Goal: Information Seeking & Learning: Learn about a topic

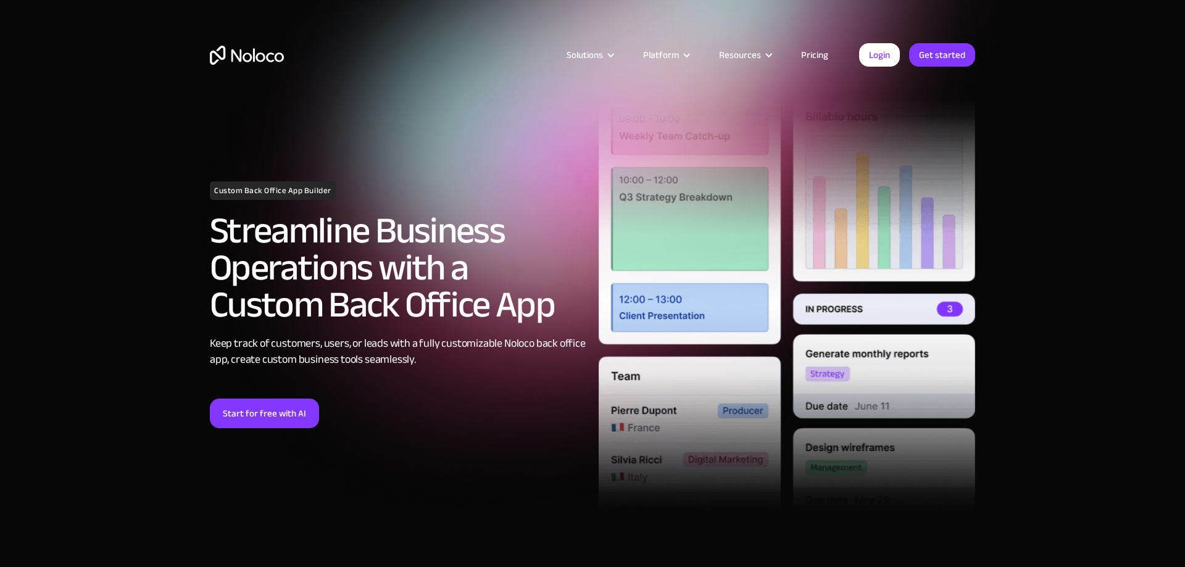
click at [806, 50] on link "Pricing" at bounding box center [815, 55] width 58 height 16
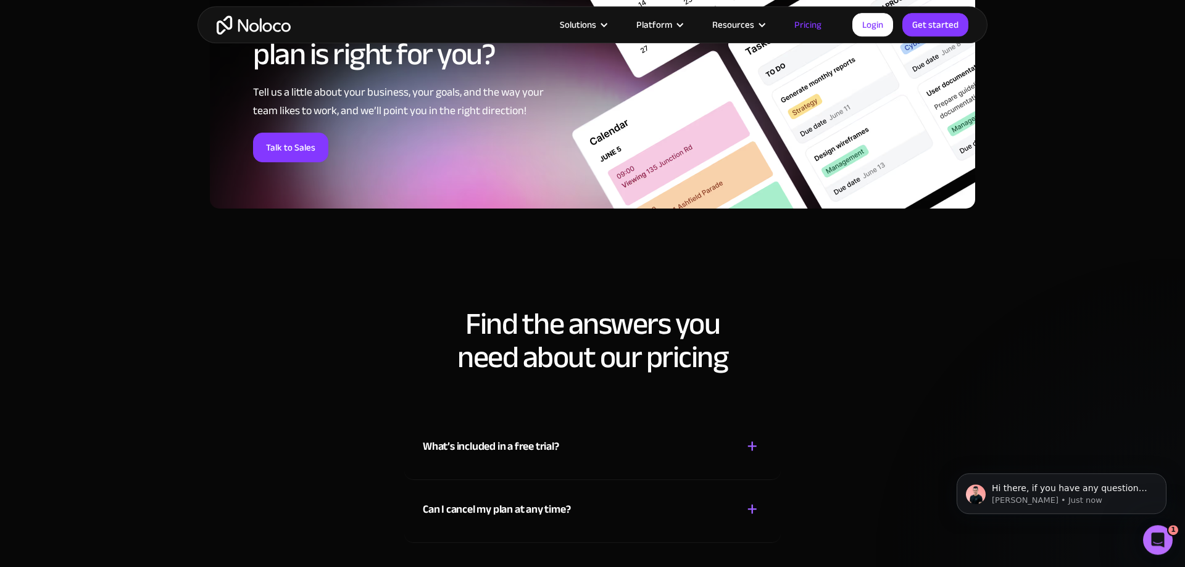
scroll to position [5099, 0]
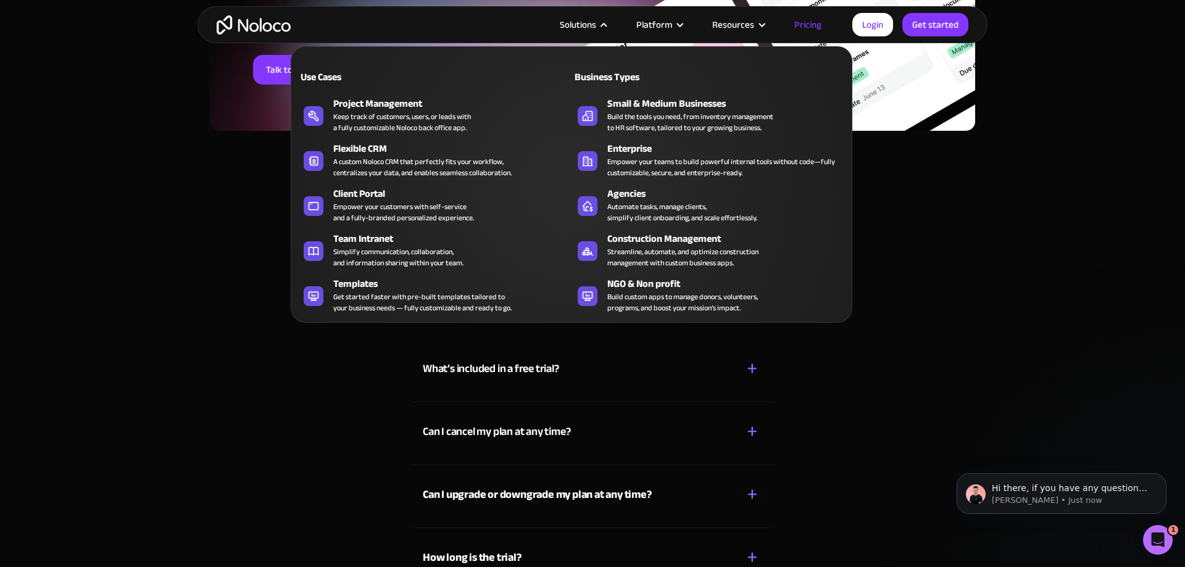
click at [596, 29] on nav "Use Cases Business Types Project Management Keep track of customers, users, or …" at bounding box center [572, 176] width 562 height 294
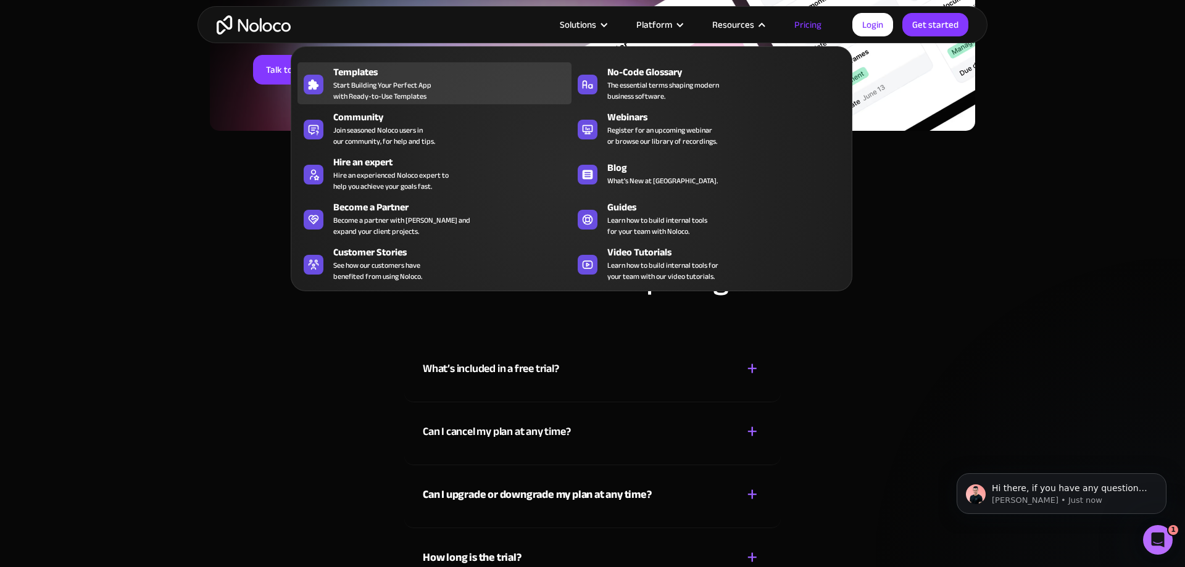
click at [385, 72] on div "Templates" at bounding box center [455, 72] width 244 height 15
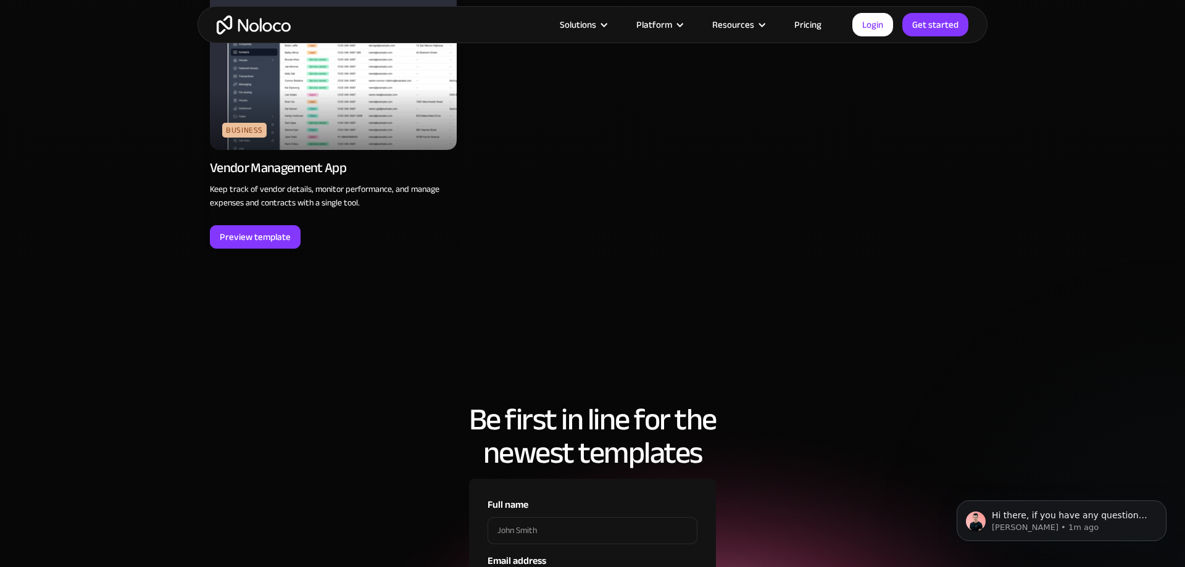
scroll to position [3966, 0]
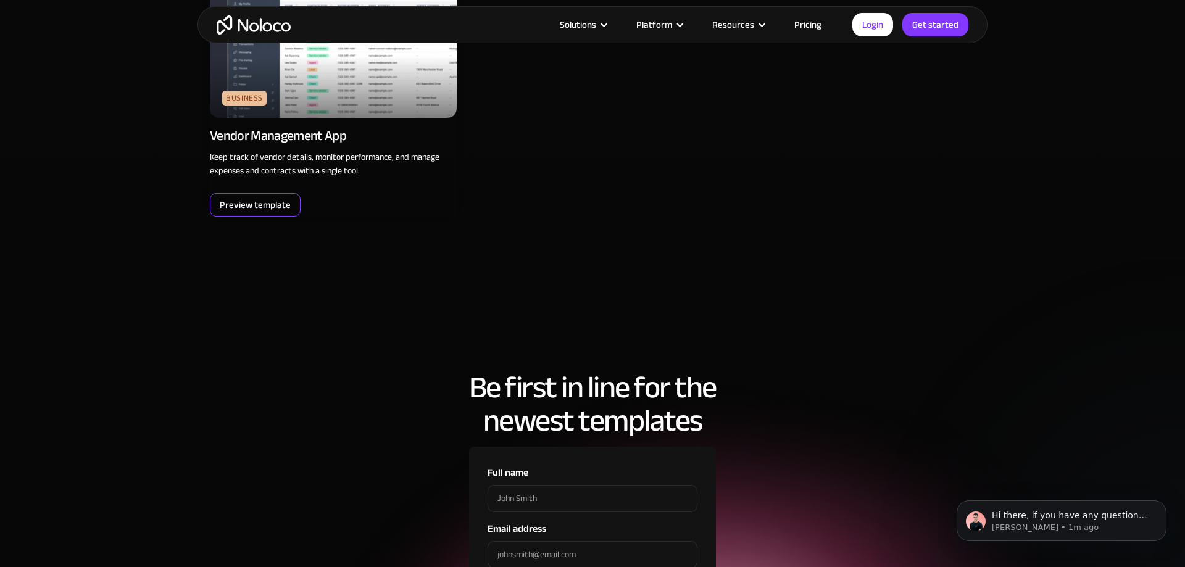
click at [256, 214] on div "Preview template" at bounding box center [255, 204] width 91 height 23
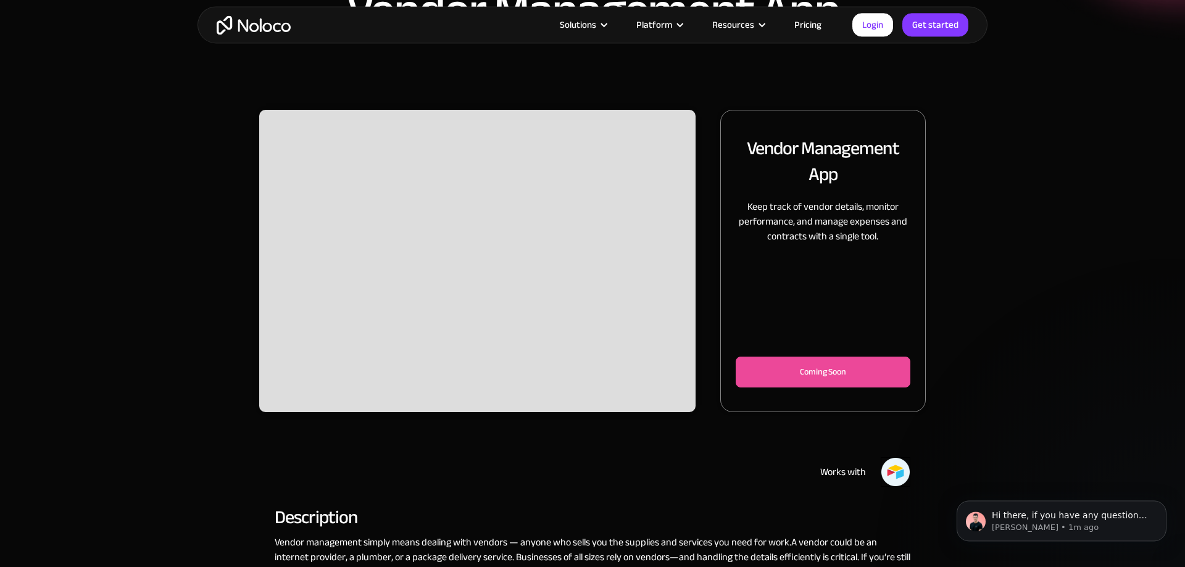
scroll to position [126, 0]
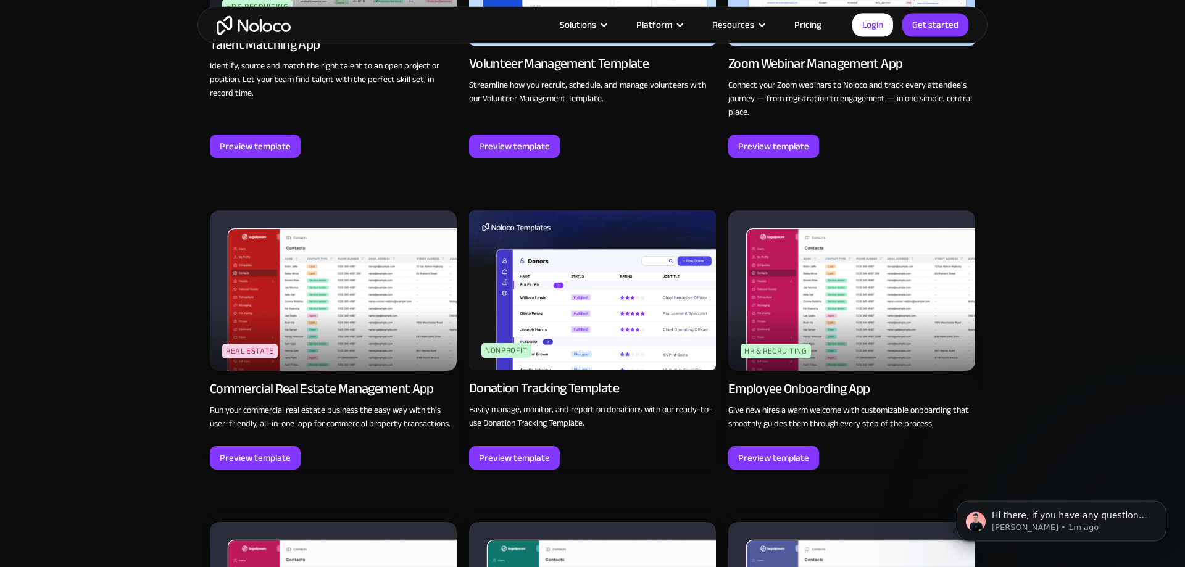
scroll to position [2770, 0]
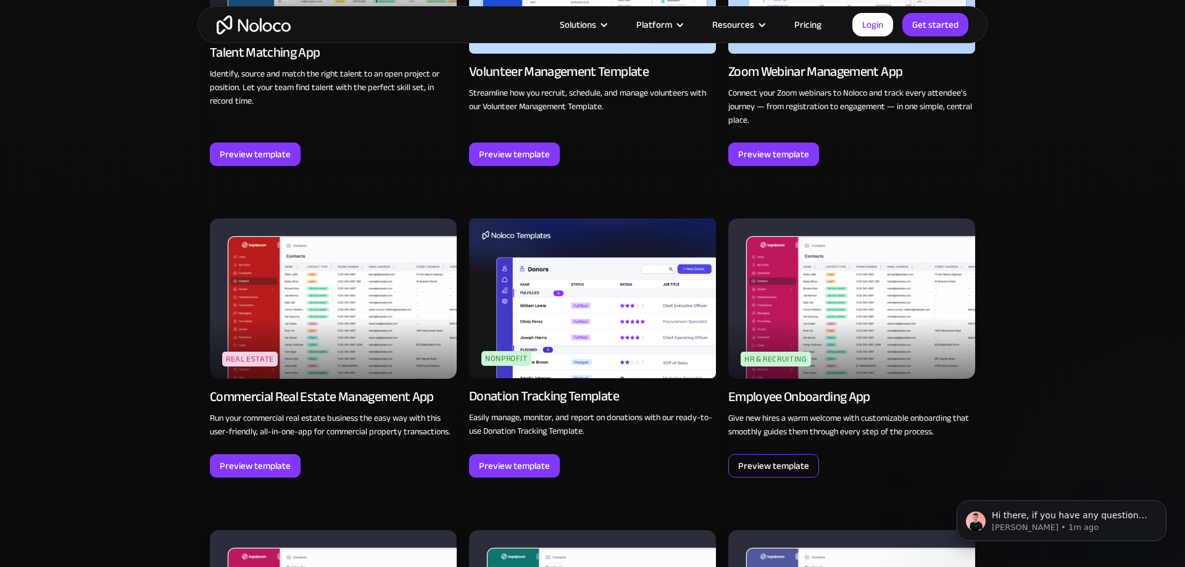
click at [760, 461] on div "Preview template" at bounding box center [773, 466] width 71 height 16
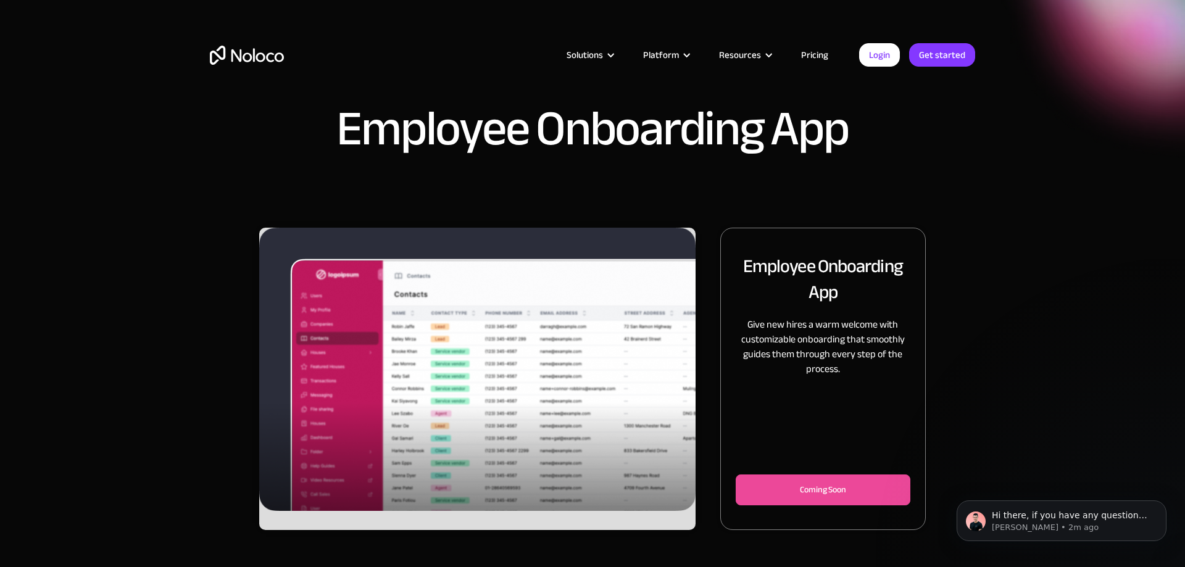
click at [796, 491] on div "Coming Soon" at bounding box center [823, 490] width 134 height 15
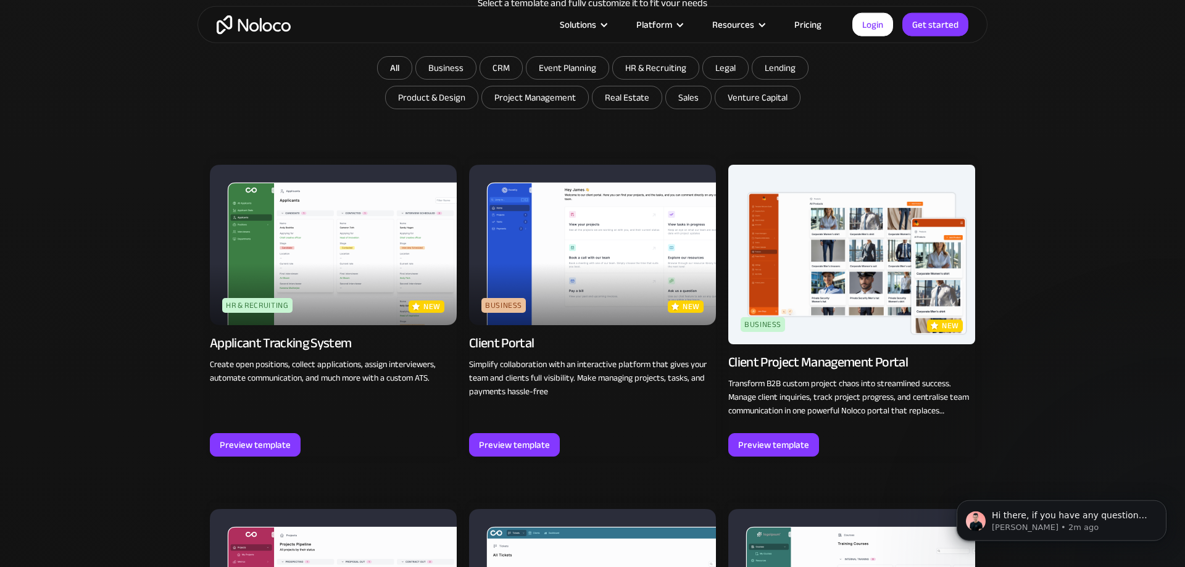
scroll to position [818, 0]
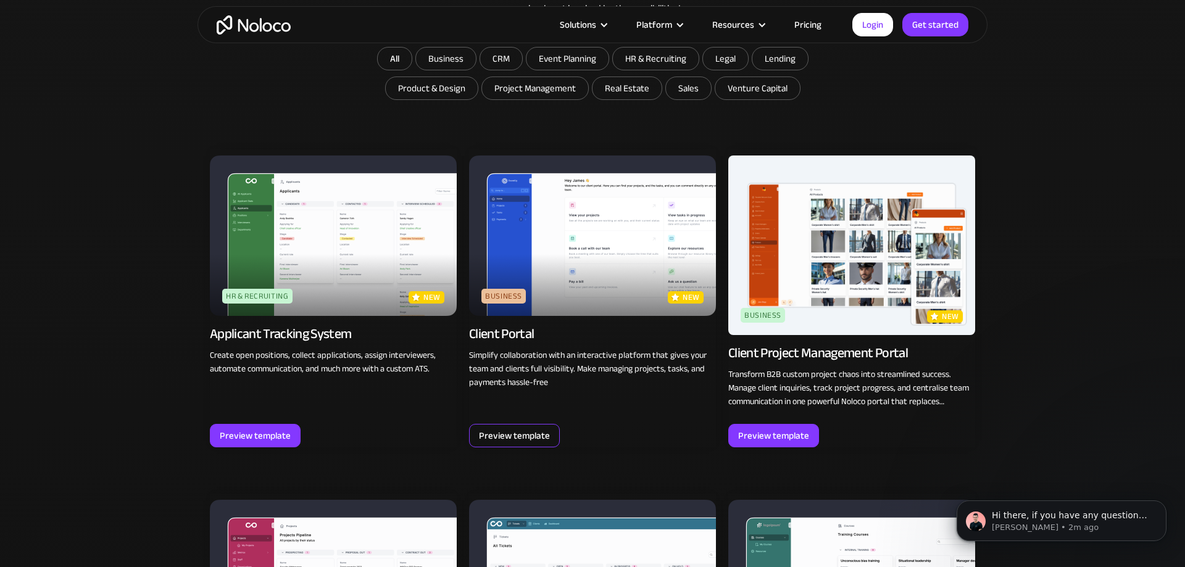
click at [515, 436] on div "Preview template" at bounding box center [514, 436] width 71 height 16
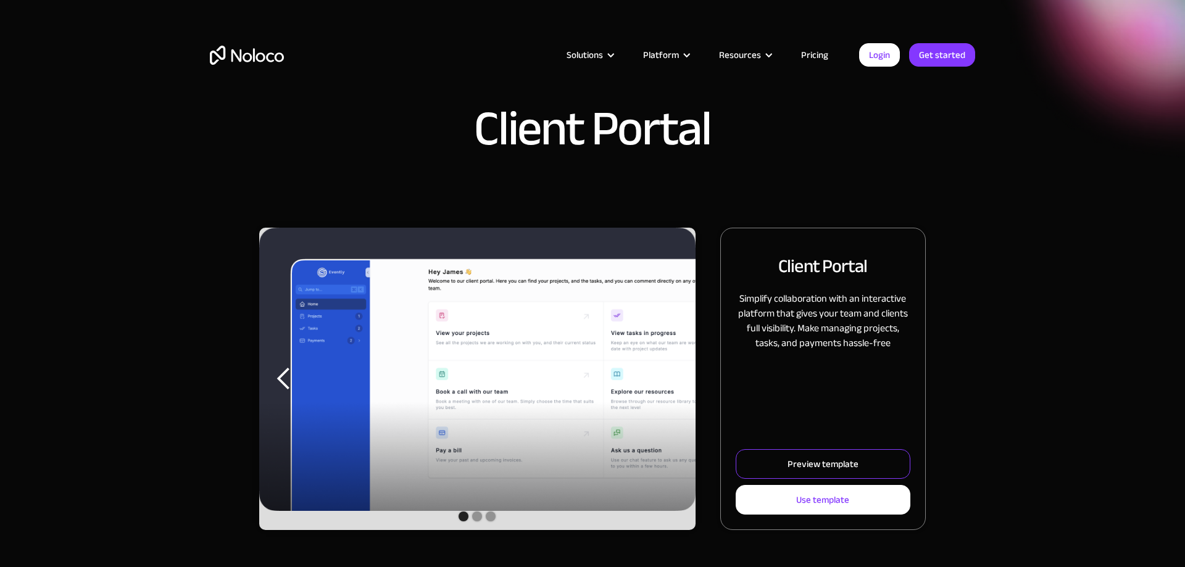
click at [847, 474] on link "Preview template" at bounding box center [823, 464] width 175 height 30
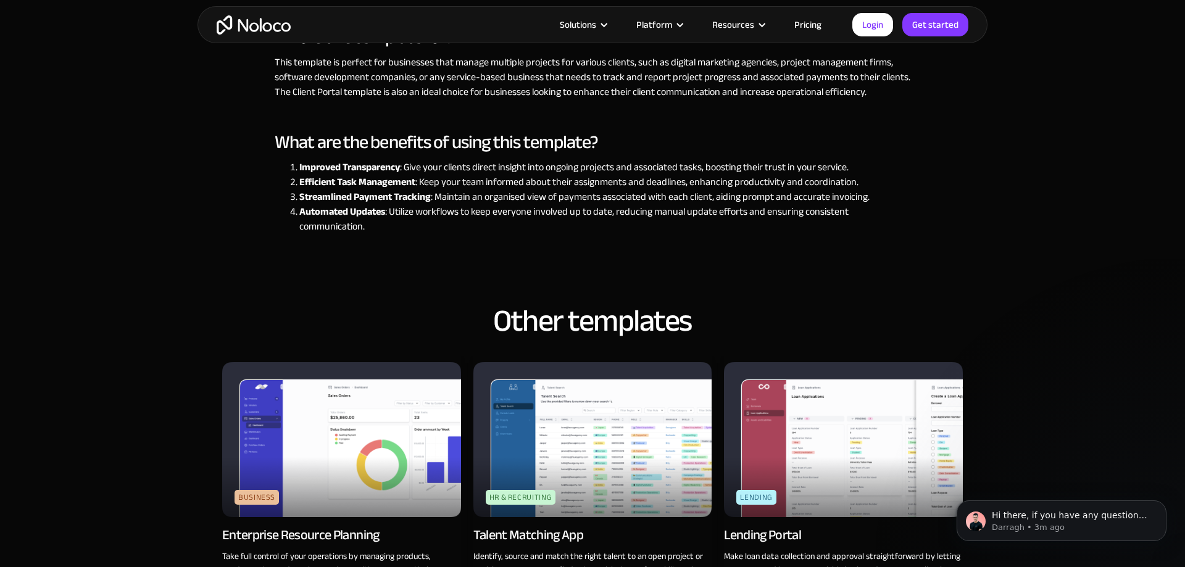
scroll to position [1511, 0]
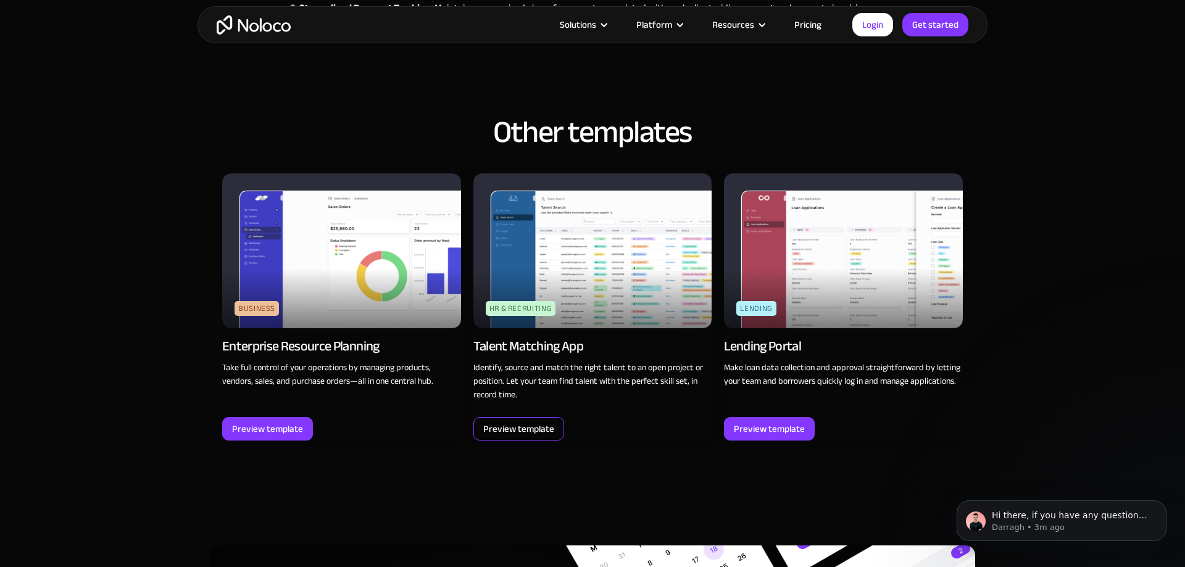
click at [486, 423] on div "Preview template" at bounding box center [518, 429] width 71 height 16
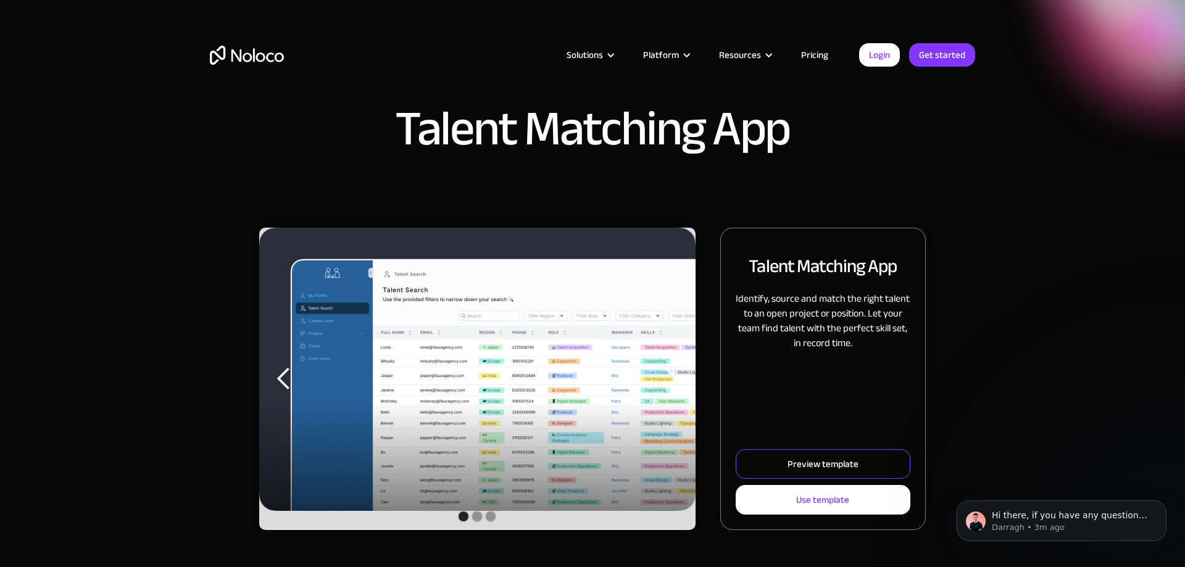
click at [826, 457] on div "Preview template" at bounding box center [823, 464] width 71 height 16
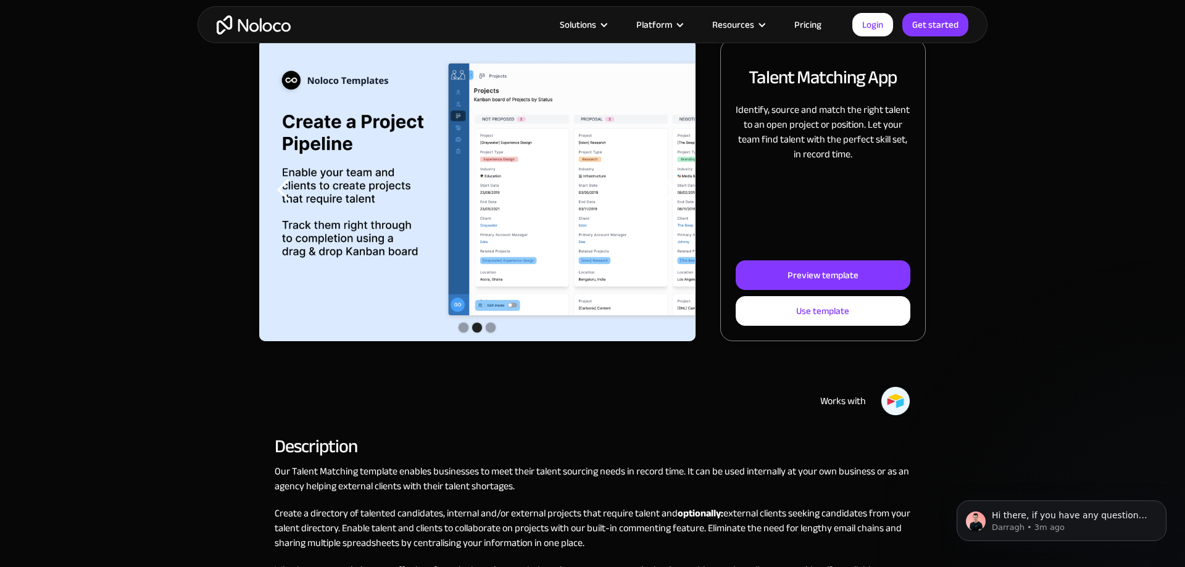
scroll to position [63, 0]
